Goal: Task Accomplishment & Management: Use online tool/utility

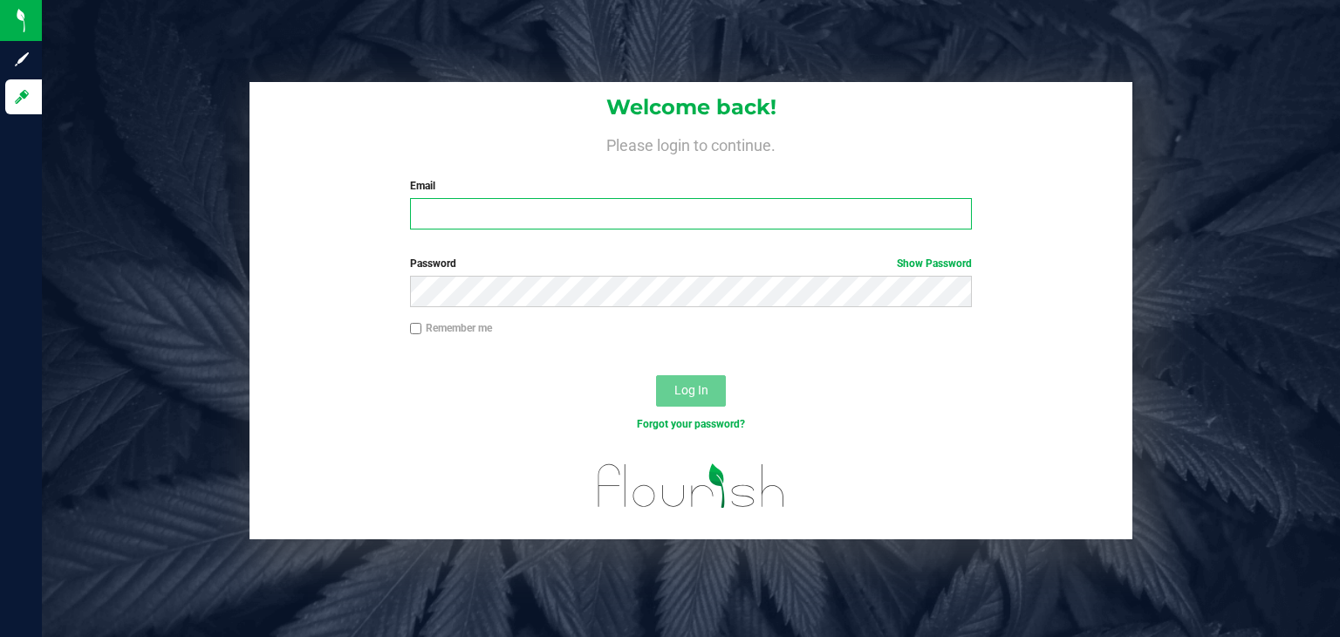
drag, startPoint x: 0, startPoint y: 0, endPoint x: 862, endPoint y: 221, distance: 889.8
click at [862, 221] on input "Email" at bounding box center [691, 213] width 563 height 31
type input "[PERSON_NAME][EMAIL_ADDRESS][DOMAIN_NAME]"
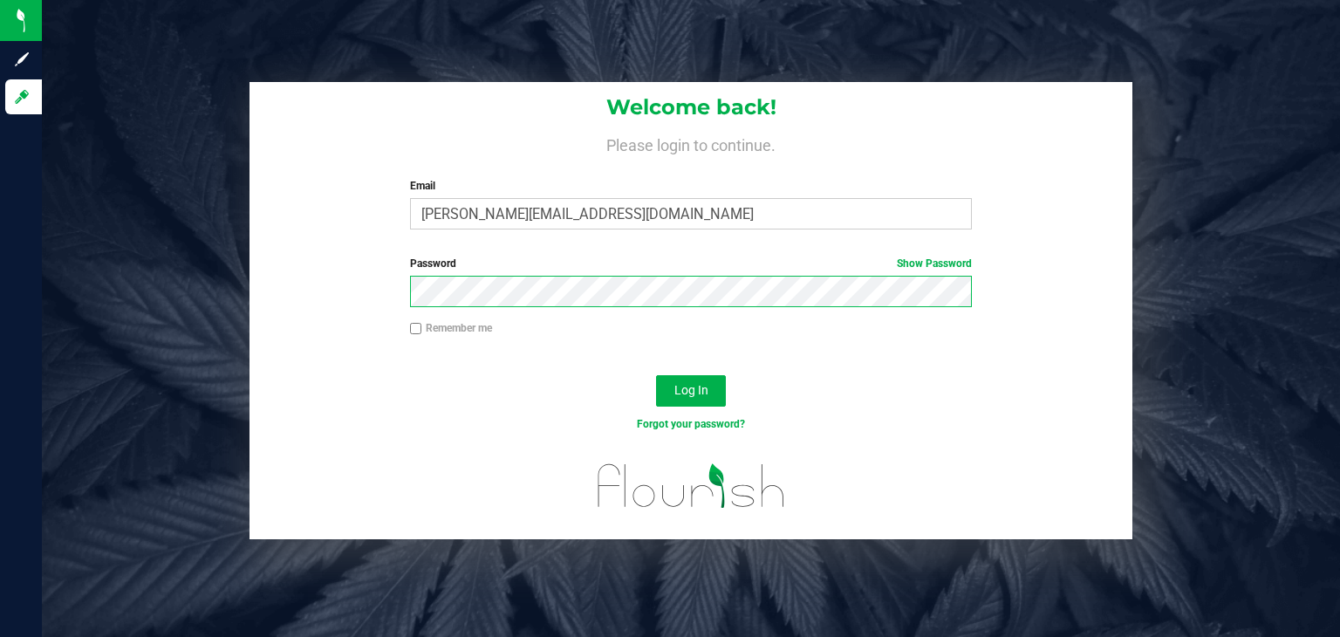
click at [656, 375] on button "Log In" at bounding box center [691, 390] width 70 height 31
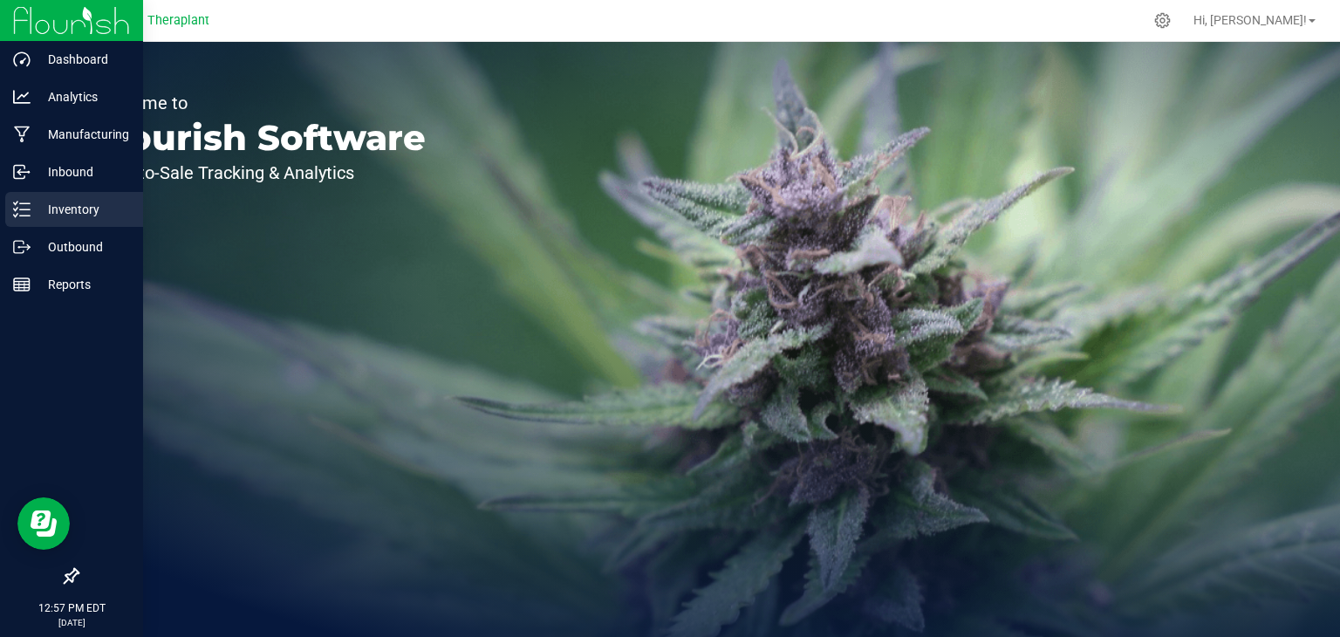
click at [72, 199] on p "Inventory" at bounding box center [83, 209] width 105 height 21
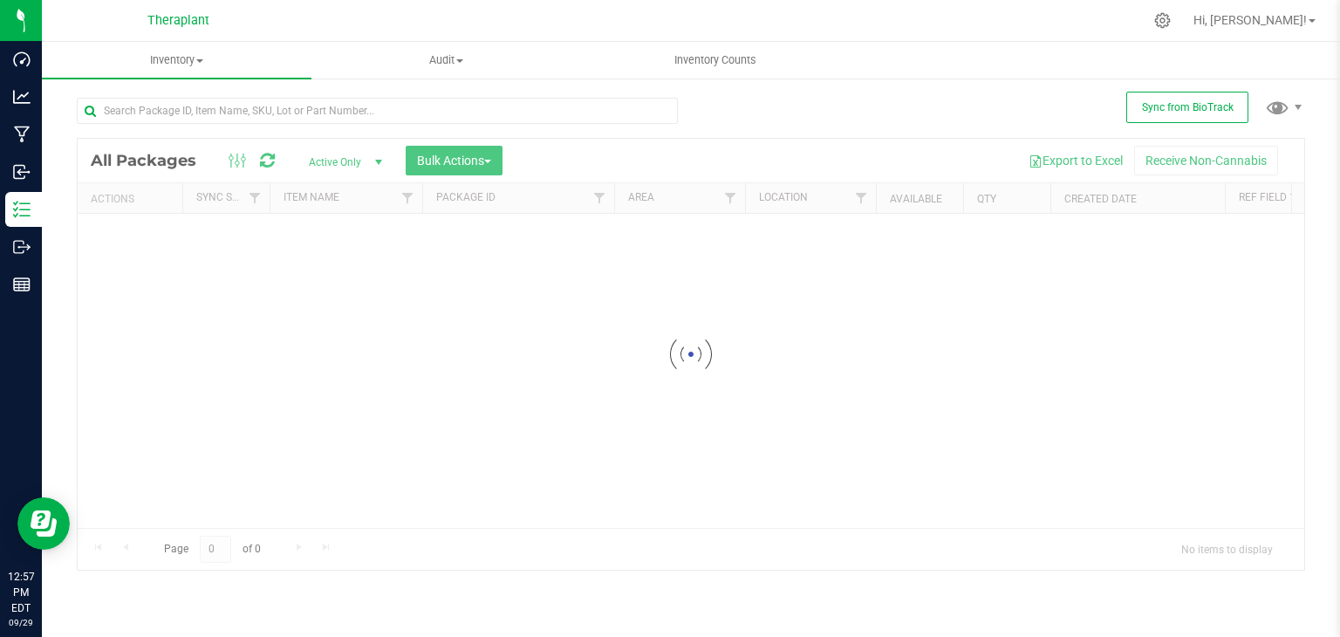
click at [740, 111] on div "Loading... All Packages Active Only Active Only Lab Samples Locked All External…" at bounding box center [691, 325] width 1228 height 489
